Goal: Information Seeking & Learning: Check status

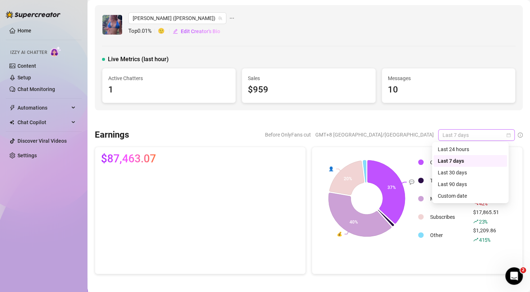
click at [498, 134] on span "Last 7 days" at bounding box center [476, 135] width 68 height 11
click at [467, 189] on div "Last 90 days" at bounding box center [470, 184] width 74 height 12
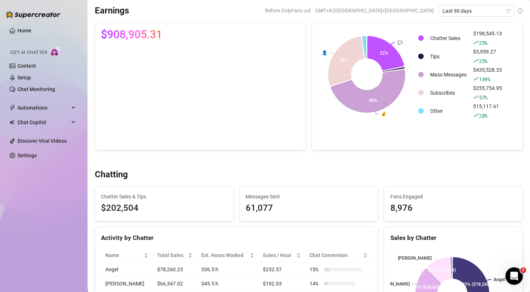
scroll to position [109, 0]
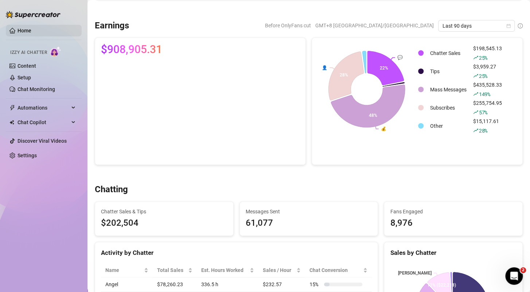
click at [27, 29] on link "Home" at bounding box center [24, 31] width 14 height 6
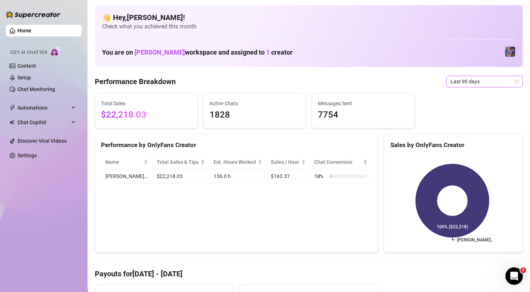
drag, startPoint x: 465, startPoint y: 91, endPoint x: 468, endPoint y: 79, distance: 12.4
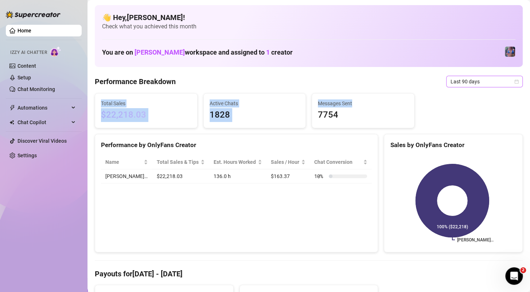
click at [468, 78] on span "Last 90 days" at bounding box center [484, 81] width 68 height 11
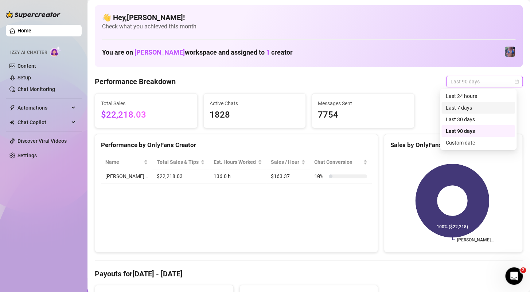
click at [460, 105] on div "Last 7 days" at bounding box center [477, 108] width 65 height 8
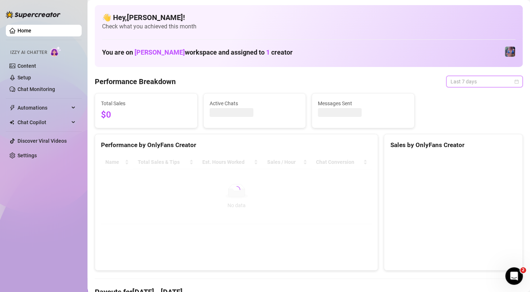
click at [469, 85] on span "Last 7 days" at bounding box center [484, 81] width 68 height 11
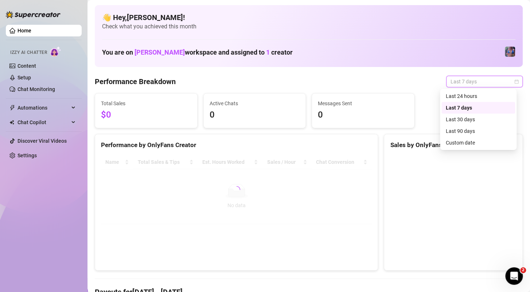
click at [465, 97] on div "Last 24 hours" at bounding box center [477, 96] width 65 height 8
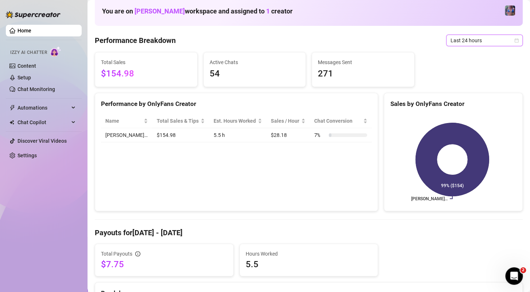
scroll to position [36, 0]
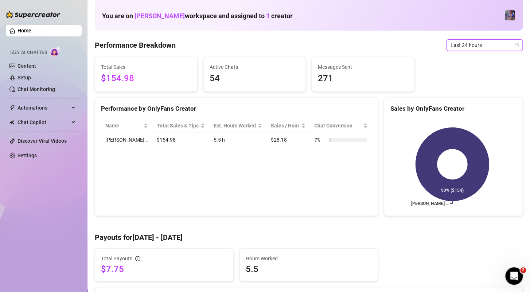
click at [483, 48] on span "Last 24 hours" at bounding box center [484, 45] width 68 height 11
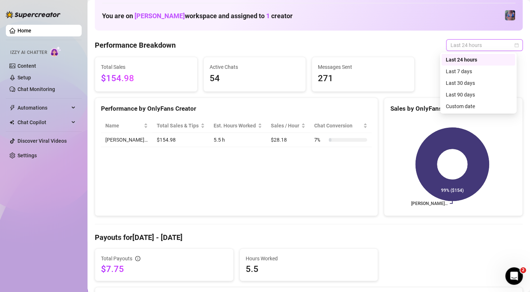
click at [481, 47] on span "Last 24 hours" at bounding box center [484, 45] width 68 height 11
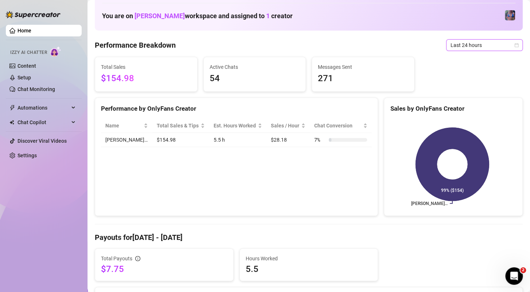
drag, startPoint x: 481, startPoint y: 47, endPoint x: 473, endPoint y: 56, distance: 12.1
click at [481, 47] on span "Last 24 hours" at bounding box center [484, 45] width 68 height 11
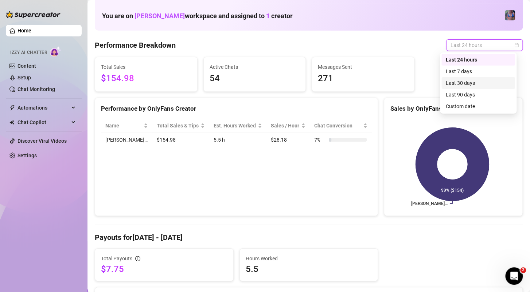
click at [457, 74] on div "Last 7 days" at bounding box center [477, 71] width 65 height 8
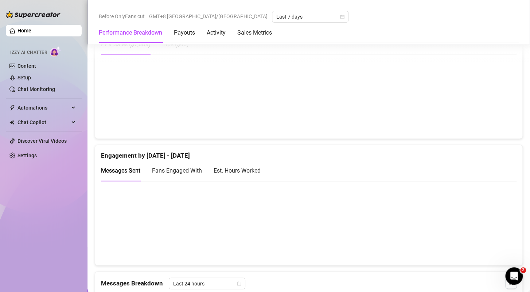
scroll to position [146, 0]
